Goal: Information Seeking & Learning: Learn about a topic

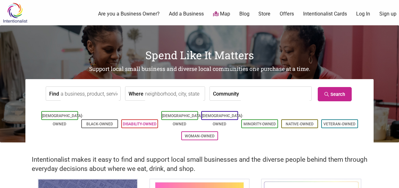
click at [149, 122] on link "Disability-Owned" at bounding box center [140, 124] width 34 height 4
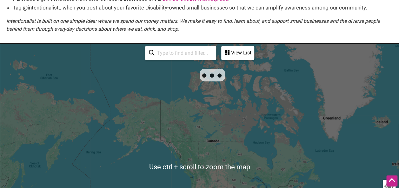
scroll to position [172, 0]
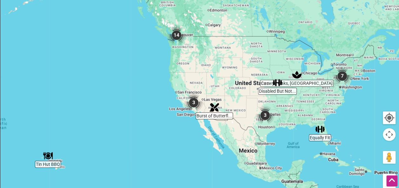
click at [343, 77] on img "7" at bounding box center [341, 76] width 19 height 19
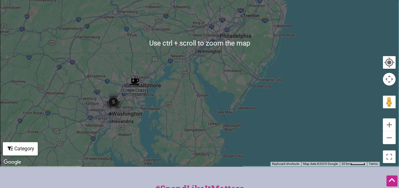
scroll to position [227, 0]
click at [111, 106] on img "5" at bounding box center [113, 101] width 19 height 19
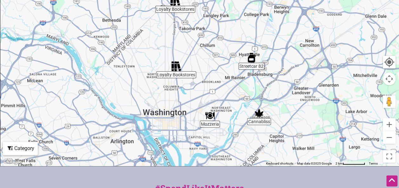
drag, startPoint x: 167, startPoint y: 82, endPoint x: 185, endPoint y: 103, distance: 27.7
click at [185, 103] on div "To navigate, press the arrow keys." at bounding box center [199, 42] width 398 height 247
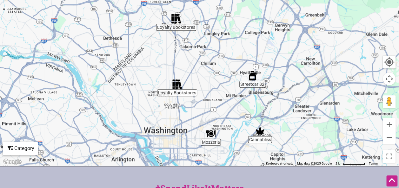
drag, startPoint x: 183, startPoint y: 81, endPoint x: 183, endPoint y: 97, distance: 16.2
click at [183, 97] on div "To navigate, press the arrow keys." at bounding box center [199, 42] width 398 height 247
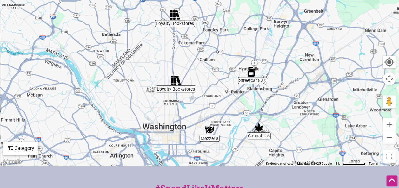
click at [209, 133] on img "Mozzeria" at bounding box center [210, 130] width 10 height 10
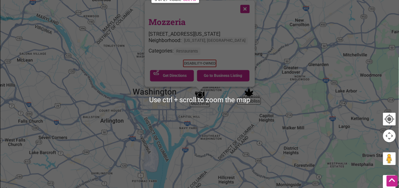
scroll to position [154, 0]
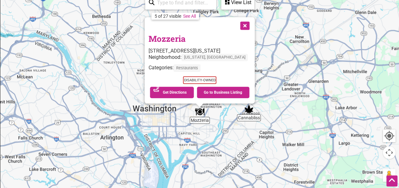
click at [169, 35] on link "Mozzeria" at bounding box center [166, 38] width 37 height 11
click at [245, 22] on button "Close" at bounding box center [244, 25] width 16 height 16
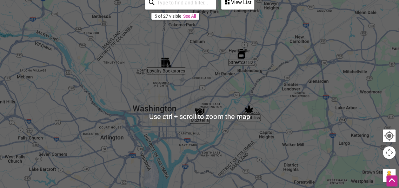
scroll to position [123, 0]
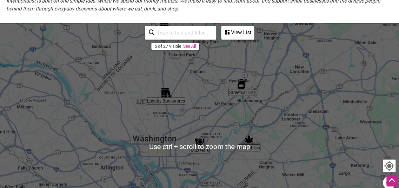
click at [166, 103] on div "To navigate, press the arrow keys." at bounding box center [199, 146] width 398 height 247
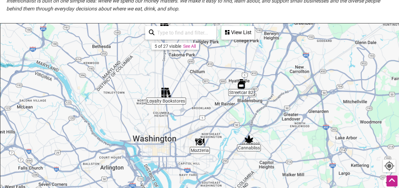
click at [166, 93] on img "Loyalty Bookstores" at bounding box center [166, 93] width 10 height 10
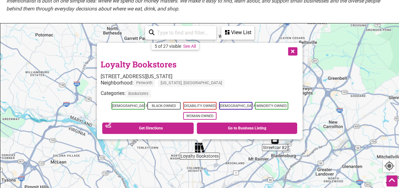
click at [293, 49] on button "Close" at bounding box center [292, 51] width 16 height 16
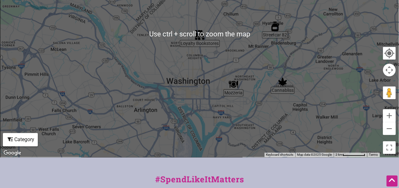
scroll to position [237, 0]
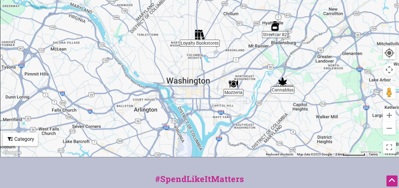
click at [280, 79] on img "Cannabliss" at bounding box center [283, 82] width 10 height 10
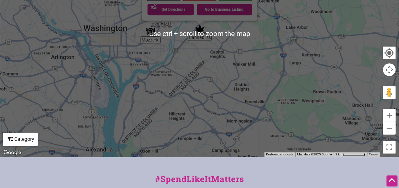
scroll to position [162, 0]
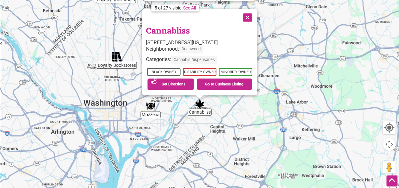
click at [249, 14] on button "Close" at bounding box center [247, 17] width 16 height 16
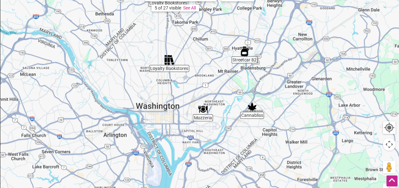
drag, startPoint x: 146, startPoint y: 126, endPoint x: 199, endPoint y: 129, distance: 53.7
click at [199, 129] on div "To navigate, press the arrow keys." at bounding box center [199, 108] width 398 height 247
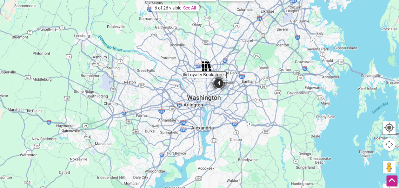
drag, startPoint x: 201, startPoint y: 119, endPoint x: 216, endPoint y: 87, distance: 35.2
click at [216, 87] on div "To navigate, press the arrow keys." at bounding box center [199, 108] width 398 height 247
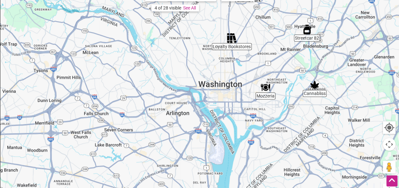
drag, startPoint x: 251, startPoint y: 75, endPoint x: 225, endPoint y: 93, distance: 31.4
click at [225, 93] on div "To navigate, press the arrow keys." at bounding box center [199, 108] width 398 height 247
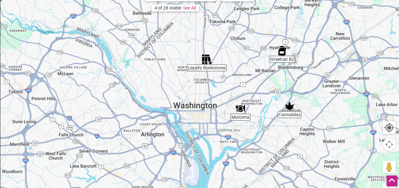
drag, startPoint x: 230, startPoint y: 85, endPoint x: 208, endPoint y: 102, distance: 27.2
click at [208, 102] on div "To navigate, press the arrow keys." at bounding box center [199, 108] width 398 height 247
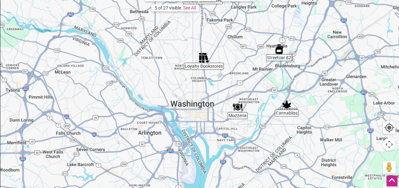
click at [279, 49] on img "Streetcar 82" at bounding box center [279, 49] width 10 height 10
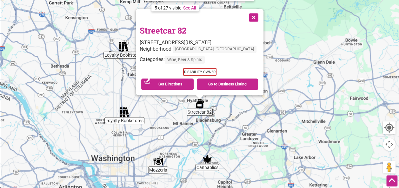
click at [184, 27] on link "Streetcar 82" at bounding box center [163, 30] width 47 height 11
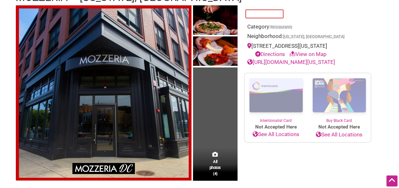
scroll to position [57, 0]
